Goal: Navigation & Orientation: Find specific page/section

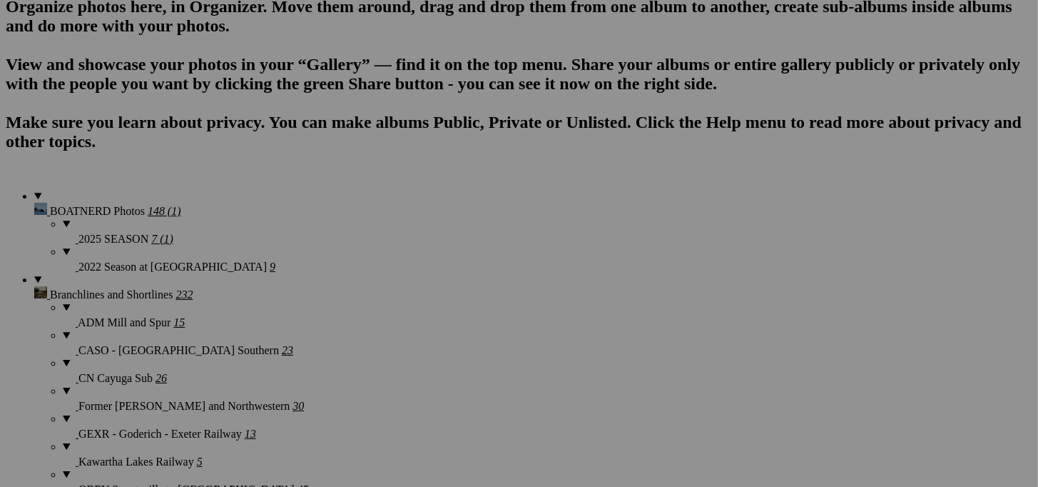
scroll to position [1020, 0]
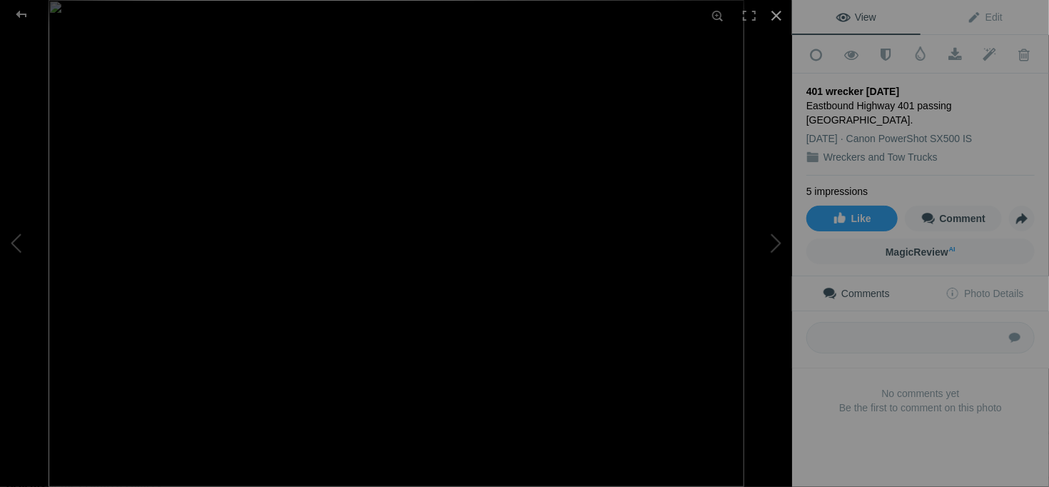
click at [772, 12] on div at bounding box center [776, 15] width 31 height 31
